Goal: Navigation & Orientation: Find specific page/section

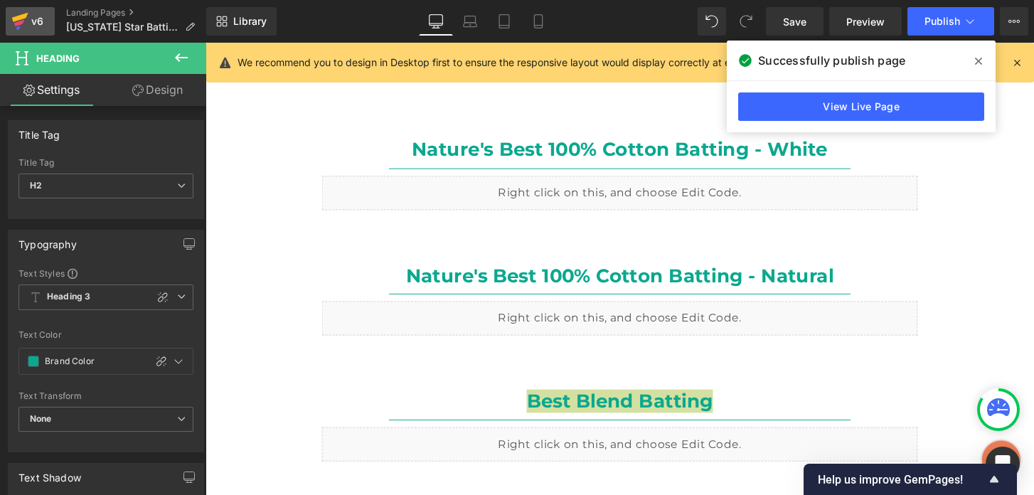
click at [6, 17] on link "v6" at bounding box center [30, 21] width 49 height 28
